Goal: Information Seeking & Learning: Learn about a topic

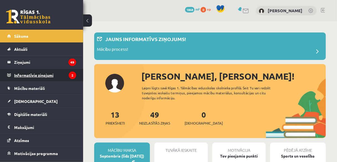
click at [51, 75] on legend "Informatīvie ziņojumi 2" at bounding box center [45, 75] width 62 height 13
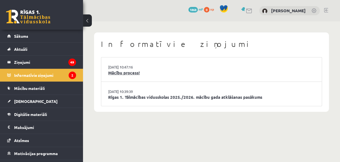
click at [124, 73] on link "Mācību process!" at bounding box center [211, 73] width 207 height 6
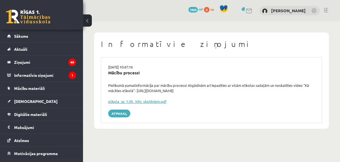
click at [137, 101] on link "eSkola_uz_1.09._info_skolēniem.pdf" at bounding box center [137, 101] width 58 height 5
click at [70, 73] on icon "1" at bounding box center [72, 74] width 7 height 7
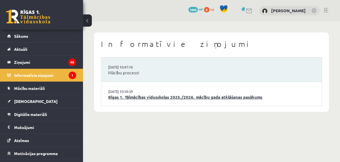
click at [149, 96] on link "Rīgas 1. Tālmācības vidusskolas 2025./2026. mācību gada atklāšanas pasākums" at bounding box center [211, 97] width 207 height 6
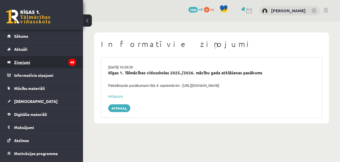
click at [49, 62] on legend "Ziņojumi 49" at bounding box center [45, 62] width 62 height 13
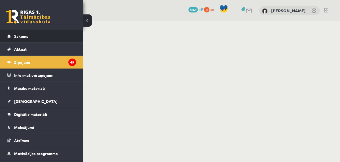
click at [52, 32] on link "Sākums" at bounding box center [41, 36] width 69 height 13
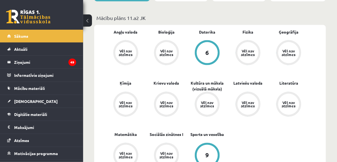
scroll to position [137, 0]
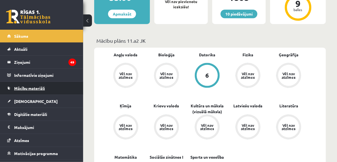
click at [45, 86] on span "Mācību materiāli" at bounding box center [29, 88] width 31 height 5
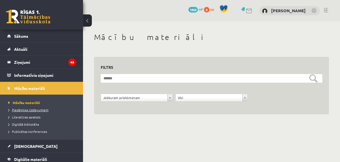
click at [43, 110] on span "Pieslēgties Uzdevumiem" at bounding box center [28, 109] width 40 height 4
click at [32, 117] on span "Literatūras saraksts" at bounding box center [24, 117] width 32 height 4
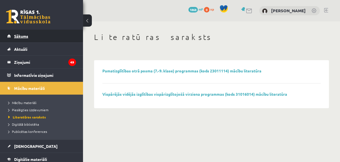
click at [47, 30] on link "Sākums" at bounding box center [41, 36] width 69 height 13
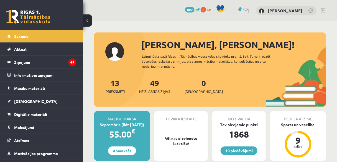
scroll to position [9, 0]
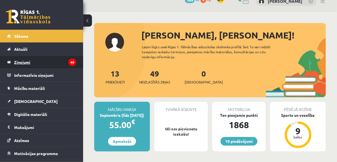
click at [64, 62] on legend "Ziņojumi 49" at bounding box center [45, 62] width 62 height 13
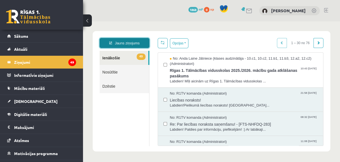
click at [134, 44] on link "Jauns ziņojums" at bounding box center [125, 43] width 50 height 10
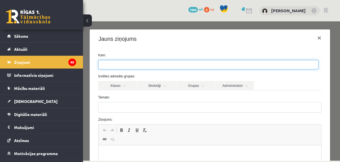
click at [137, 63] on ul at bounding box center [209, 64] width 220 height 9
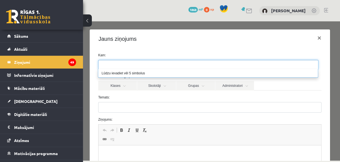
click at [128, 93] on form "Kam: Izvēlies adresātu grupas: Klases Skolotāji Grupas Administratori 11.a2 JK …" at bounding box center [210, 140] width 232 height 174
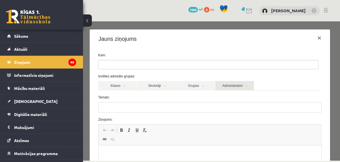
click at [246, 86] on link "Administratori" at bounding box center [234, 85] width 39 height 9
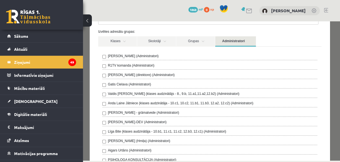
scroll to position [44, 0]
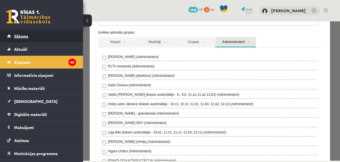
click at [61, 34] on link "Sākums" at bounding box center [41, 36] width 69 height 13
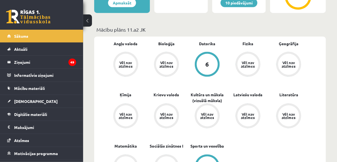
scroll to position [148, 0]
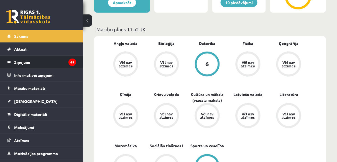
click at [41, 64] on legend "Ziņojumi 49" at bounding box center [45, 62] width 62 height 13
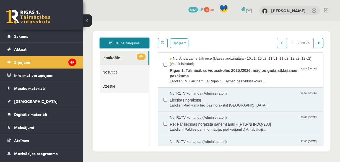
click at [138, 41] on link "Jauns ziņojums" at bounding box center [125, 43] width 50 height 10
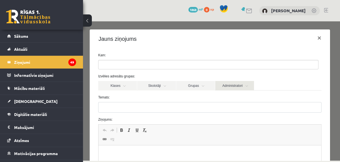
click at [239, 85] on link "Administratori" at bounding box center [234, 85] width 39 height 9
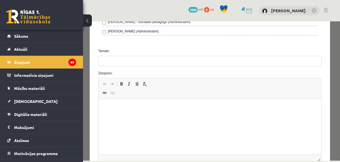
scroll to position [229, 0]
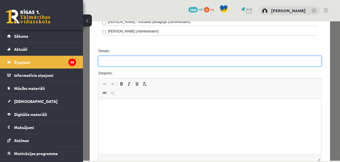
click at [182, 60] on input "Temats:" at bounding box center [209, 61] width 223 height 11
type input "*********"
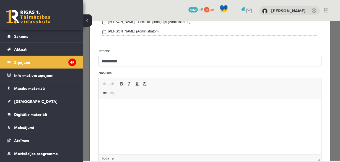
click at [145, 113] on html at bounding box center [209, 107] width 223 height 17
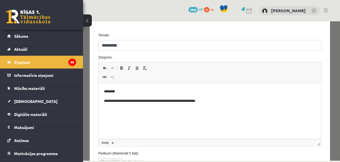
scroll to position [287, 0]
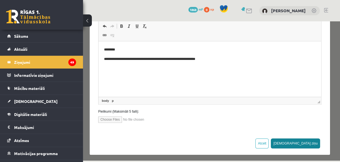
click at [311, 140] on button "Sūtīt ziņu" at bounding box center [295, 143] width 49 height 10
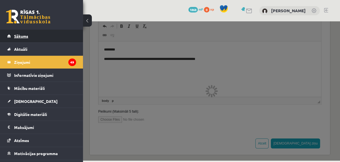
click at [40, 38] on link "Sākums" at bounding box center [41, 36] width 69 height 13
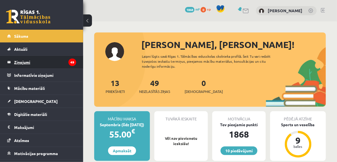
click at [61, 63] on legend "Ziņojumi 49" at bounding box center [45, 62] width 62 height 13
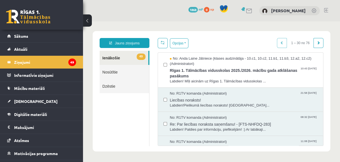
click at [117, 70] on link "Nosūtītie" at bounding box center [125, 72] width 50 height 14
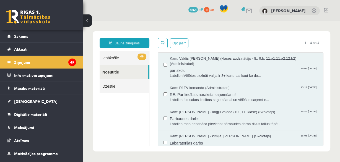
click at [117, 57] on link "49 Ienākošie" at bounding box center [125, 58] width 50 height 14
click at [42, 35] on link "Sākums" at bounding box center [41, 36] width 69 height 13
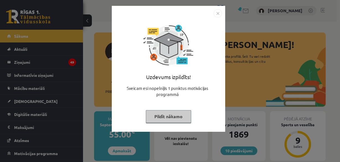
click at [155, 113] on button "Pildīt nākamo" at bounding box center [168, 116] width 45 height 13
click at [155, 113] on body "10 Dāvanas 1869 mP 0 xp [PERSON_NAME] Sākums Aktuāli Kā mācīties eSKOLĀ Kontakt…" at bounding box center [170, 81] width 340 height 162
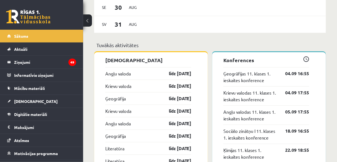
scroll to position [465, 0]
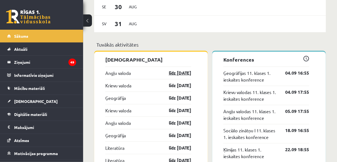
click at [177, 72] on link "līdz [DATE]" at bounding box center [175, 73] width 32 height 7
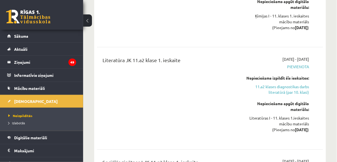
scroll to position [709, 0]
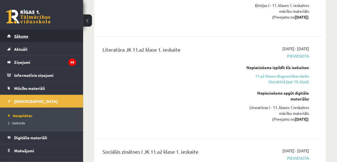
click at [55, 40] on link "Sākums" at bounding box center [41, 36] width 69 height 13
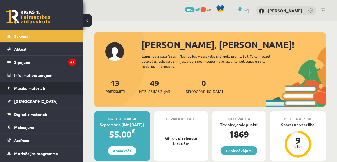
click at [69, 92] on link "Mācību materiāli" at bounding box center [41, 88] width 69 height 13
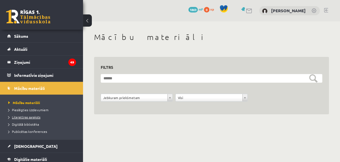
click at [36, 115] on span "Literatūras saraksts" at bounding box center [24, 117] width 32 height 4
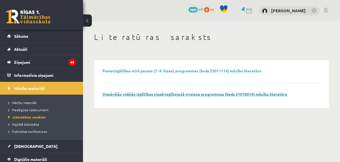
click at [110, 94] on link "Vispārējās vidējās izglītības vispārizglītojošā virziena programmas (kods 31016…" at bounding box center [194, 93] width 185 height 5
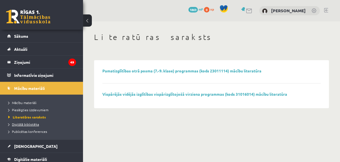
click at [33, 122] on span "Digitālā bibliotēka" at bounding box center [23, 124] width 31 height 4
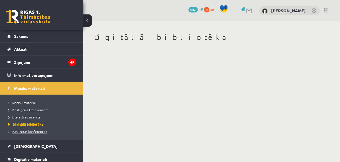
click at [35, 130] on span "Publicētas konferences" at bounding box center [27, 131] width 39 height 4
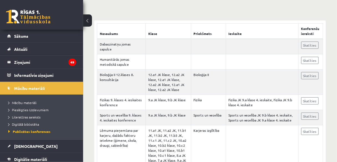
scroll to position [97, 0]
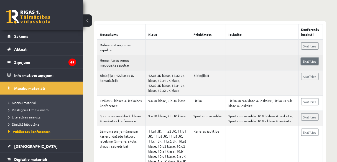
click at [309, 60] on link "Skatīties" at bounding box center [309, 61] width 17 height 7
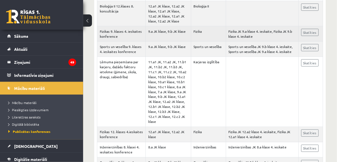
scroll to position [166, 0]
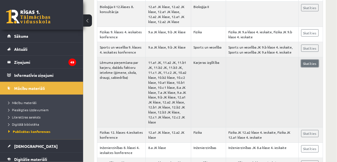
click at [305, 66] on link "Skatīties" at bounding box center [309, 63] width 17 height 7
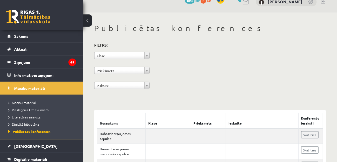
scroll to position [0, 0]
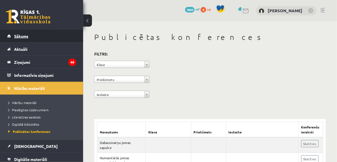
click at [56, 39] on link "Sākums" at bounding box center [41, 36] width 69 height 13
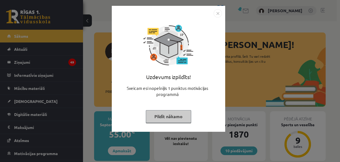
click at [166, 117] on button "Pildīt nākamo" at bounding box center [168, 116] width 45 height 13
